Goal: Navigation & Orientation: Find specific page/section

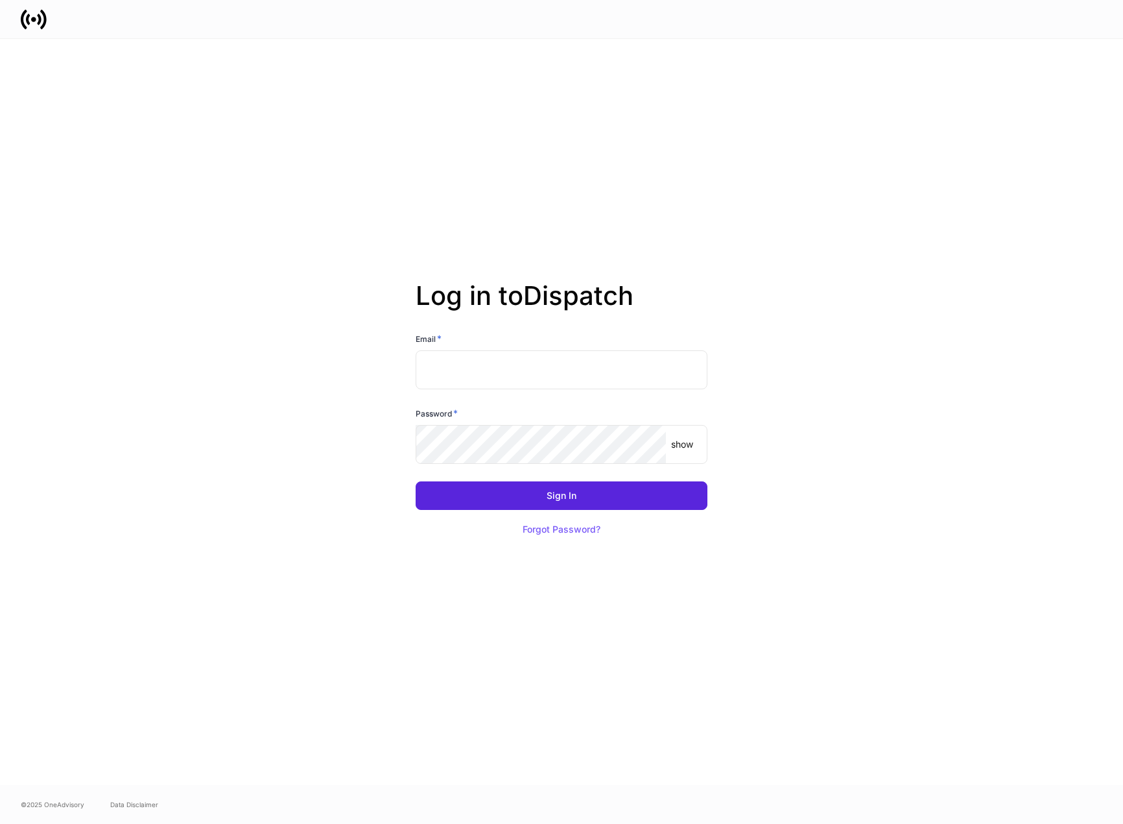
type input "**********"
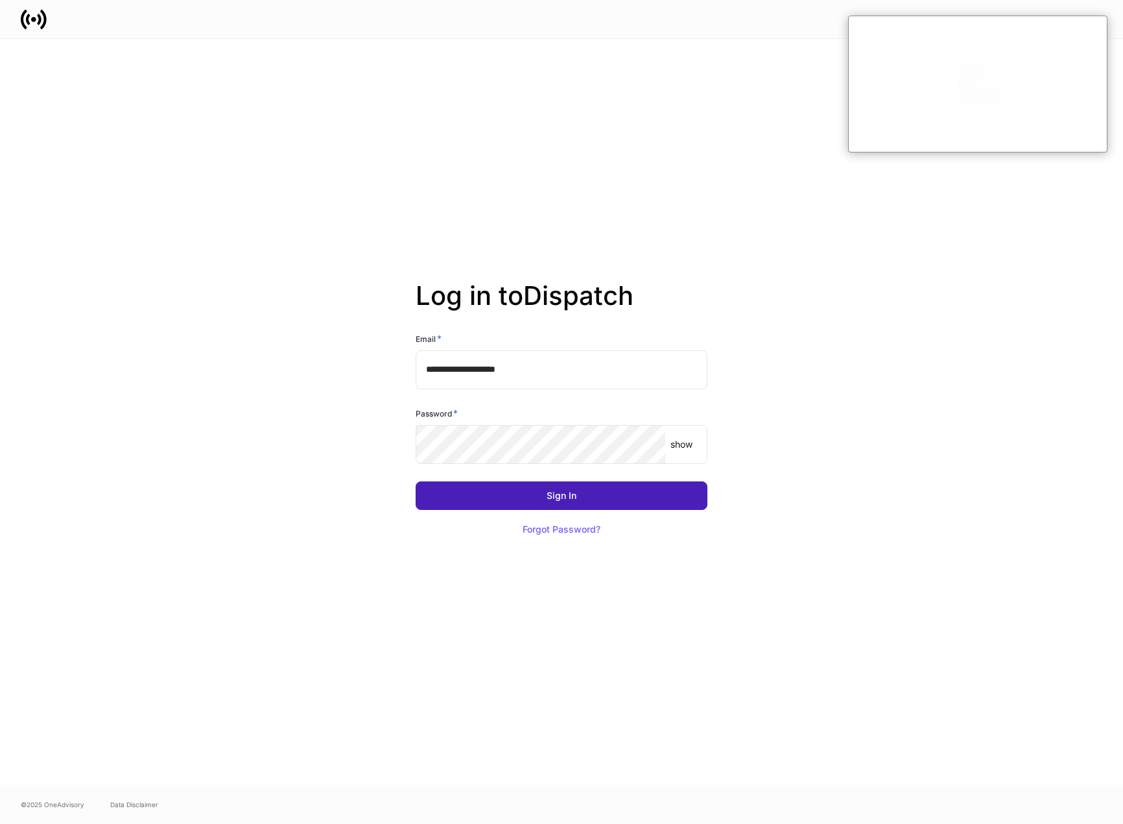
click at [532, 490] on button "Sign In" at bounding box center [562, 495] width 292 height 29
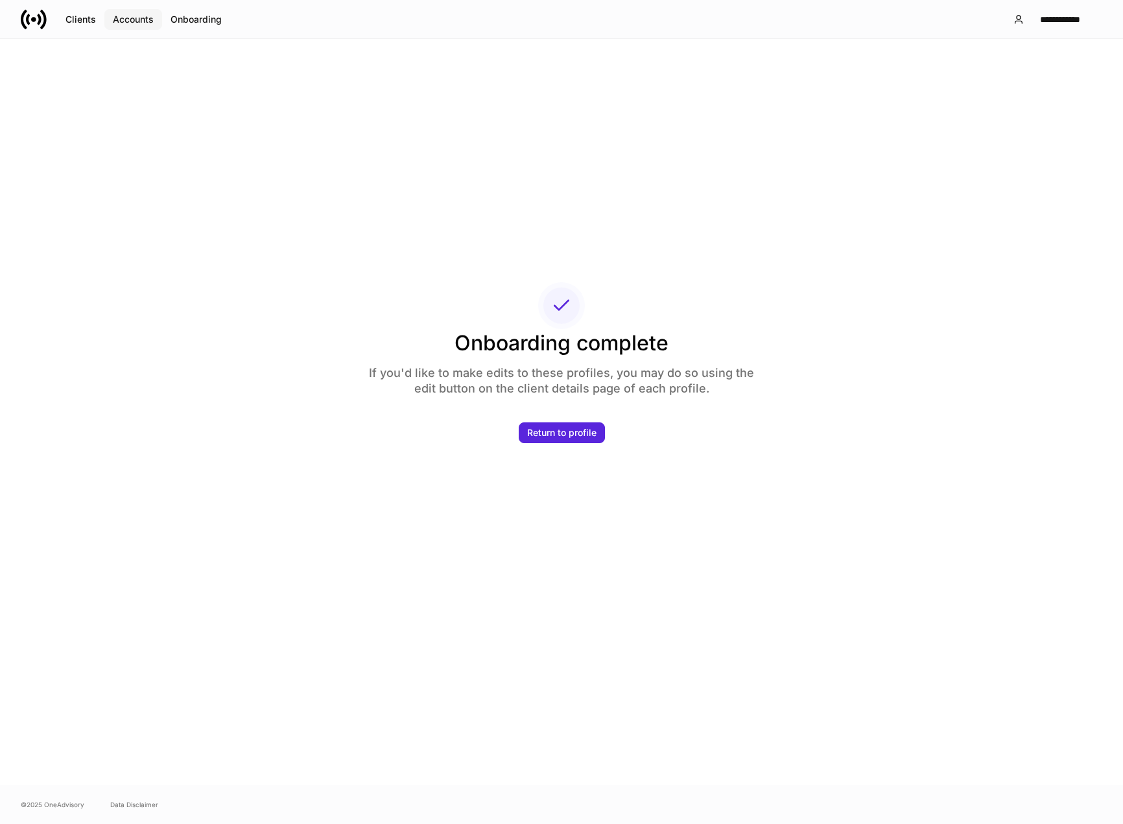
click at [133, 18] on div "Accounts" at bounding box center [133, 19] width 41 height 9
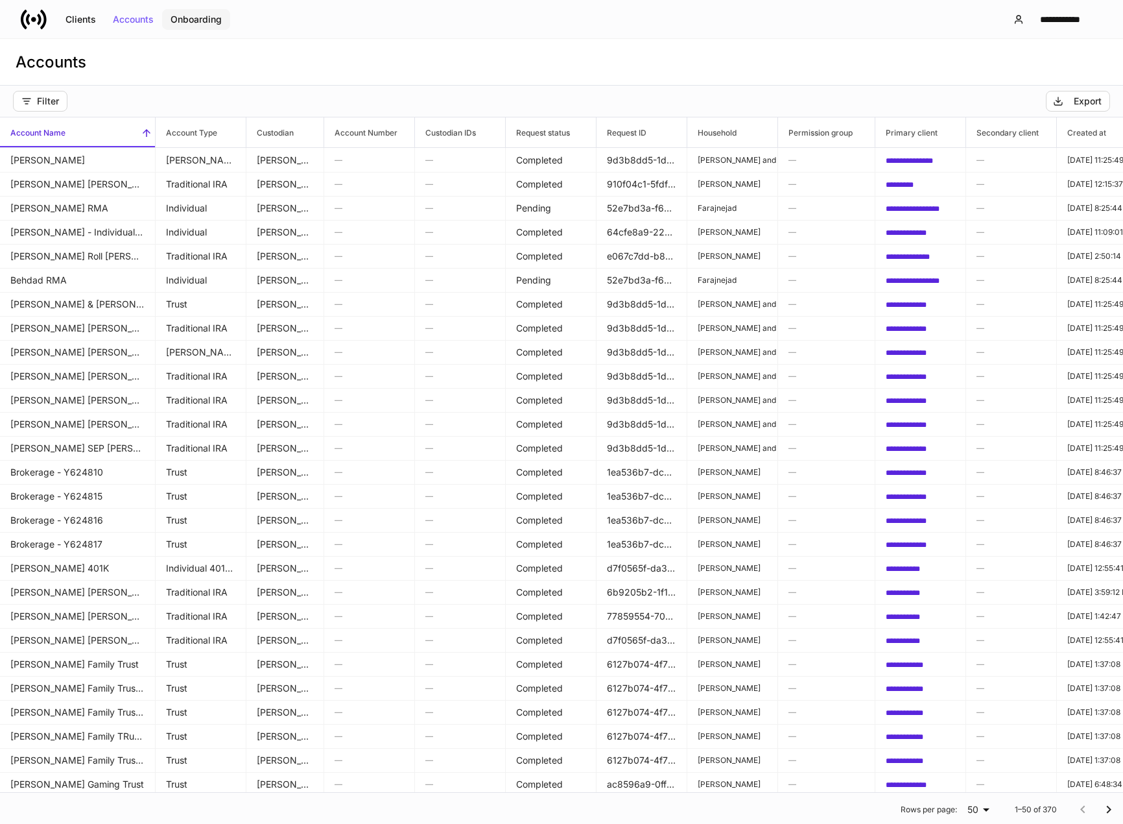
click at [183, 23] on div "Onboarding" at bounding box center [196, 19] width 51 height 9
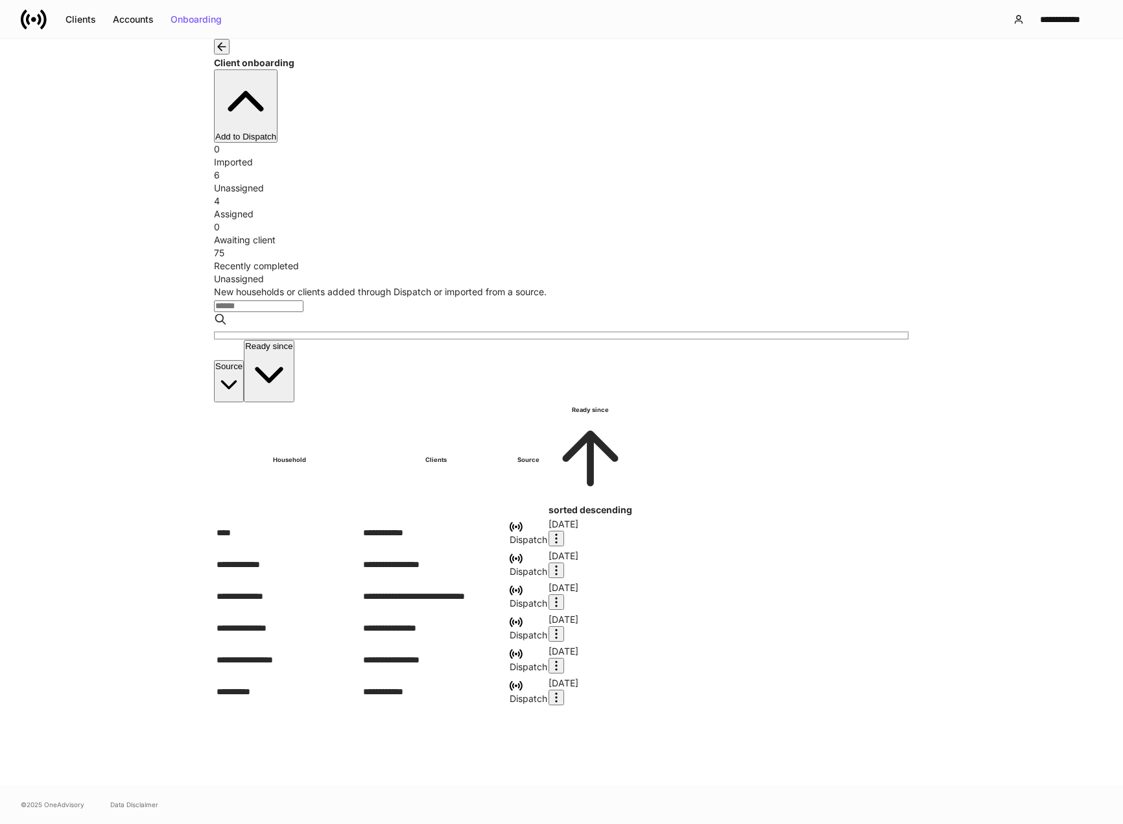
click at [530, 208] on div "Assigned" at bounding box center [561, 214] width 695 height 13
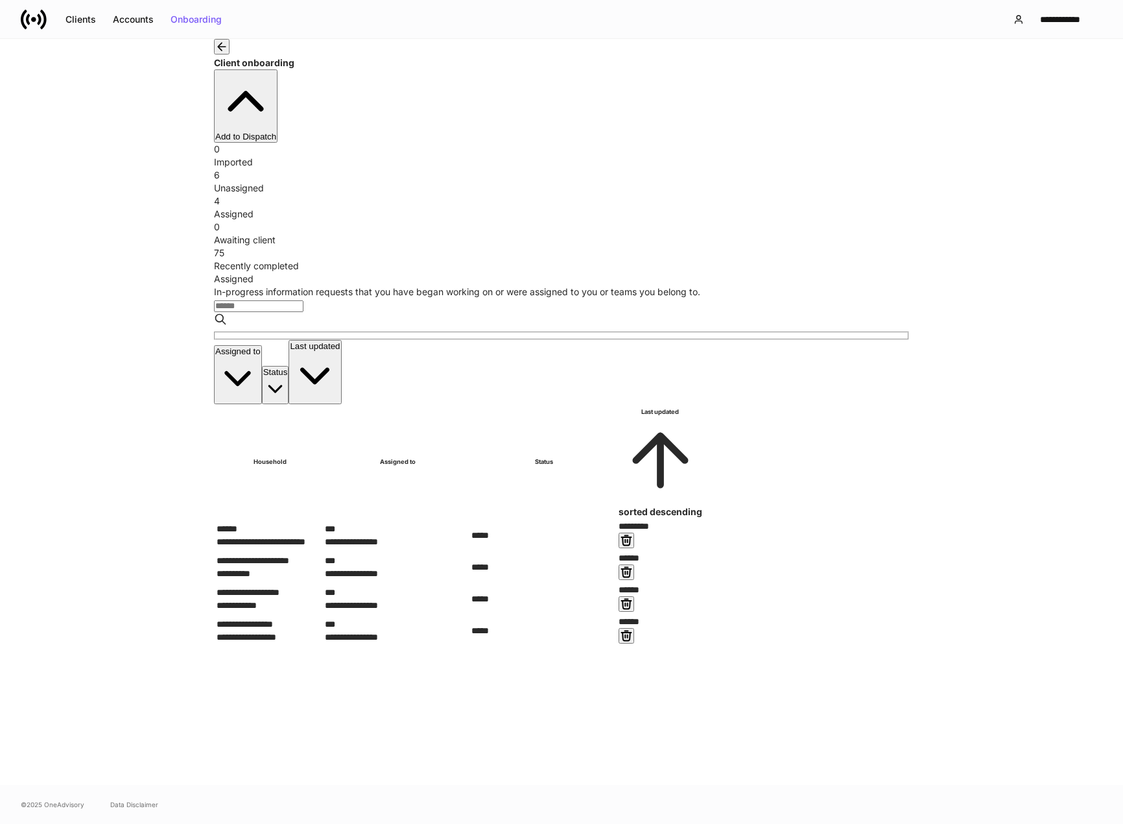
click at [813, 259] on div "Recently completed" at bounding box center [561, 265] width 695 height 13
